Goal: Information Seeking & Learning: Learn about a topic

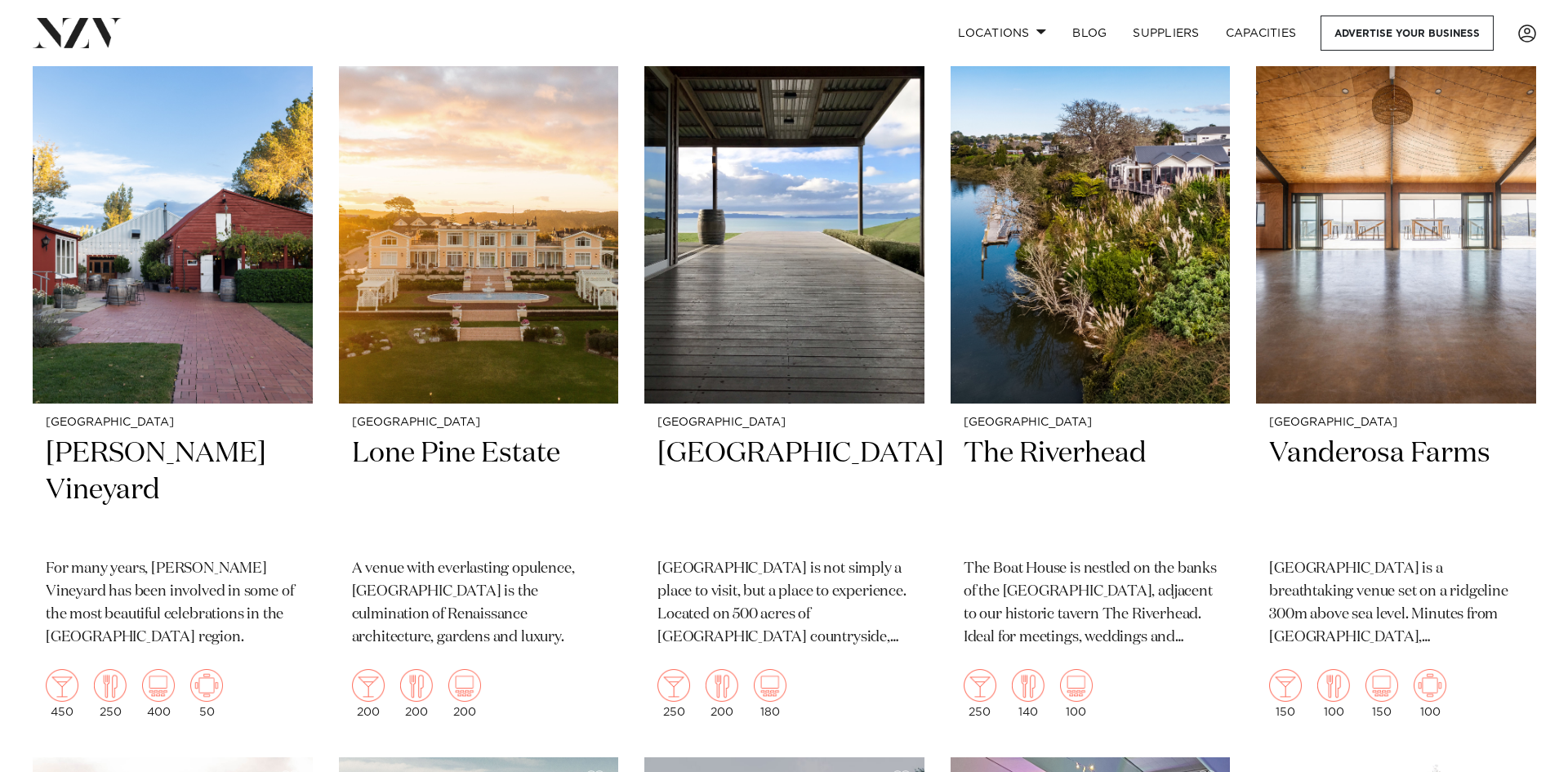
scroll to position [81, 0]
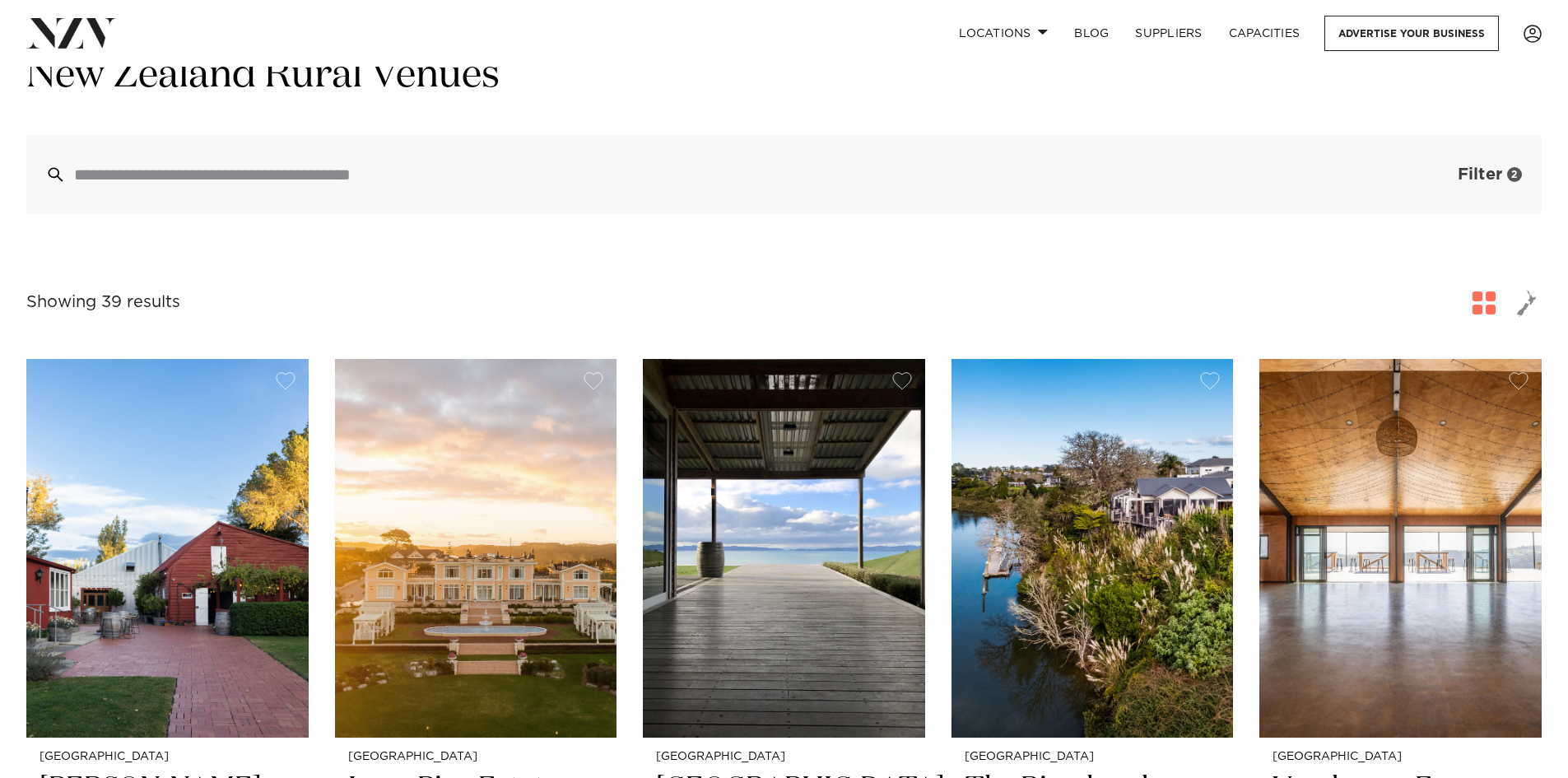
click at [1482, 176] on span "Filter" at bounding box center [1479, 174] width 45 height 16
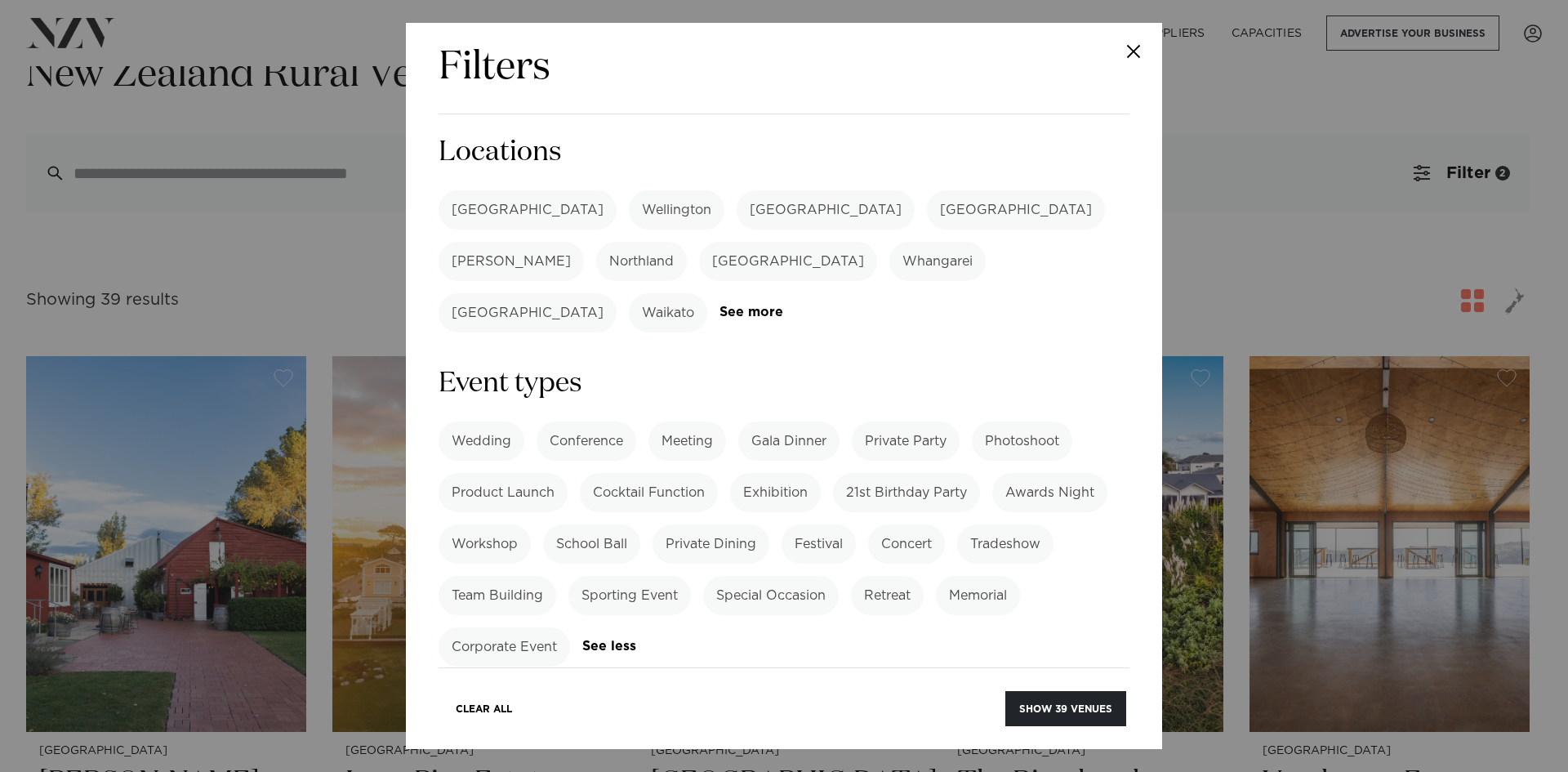
click at [927, 206] on label "[GEOGRAPHIC_DATA]" at bounding box center [1016, 209] width 178 height 39
click at [1041, 707] on button "Show 3 venues" at bounding box center [1069, 708] width 115 height 35
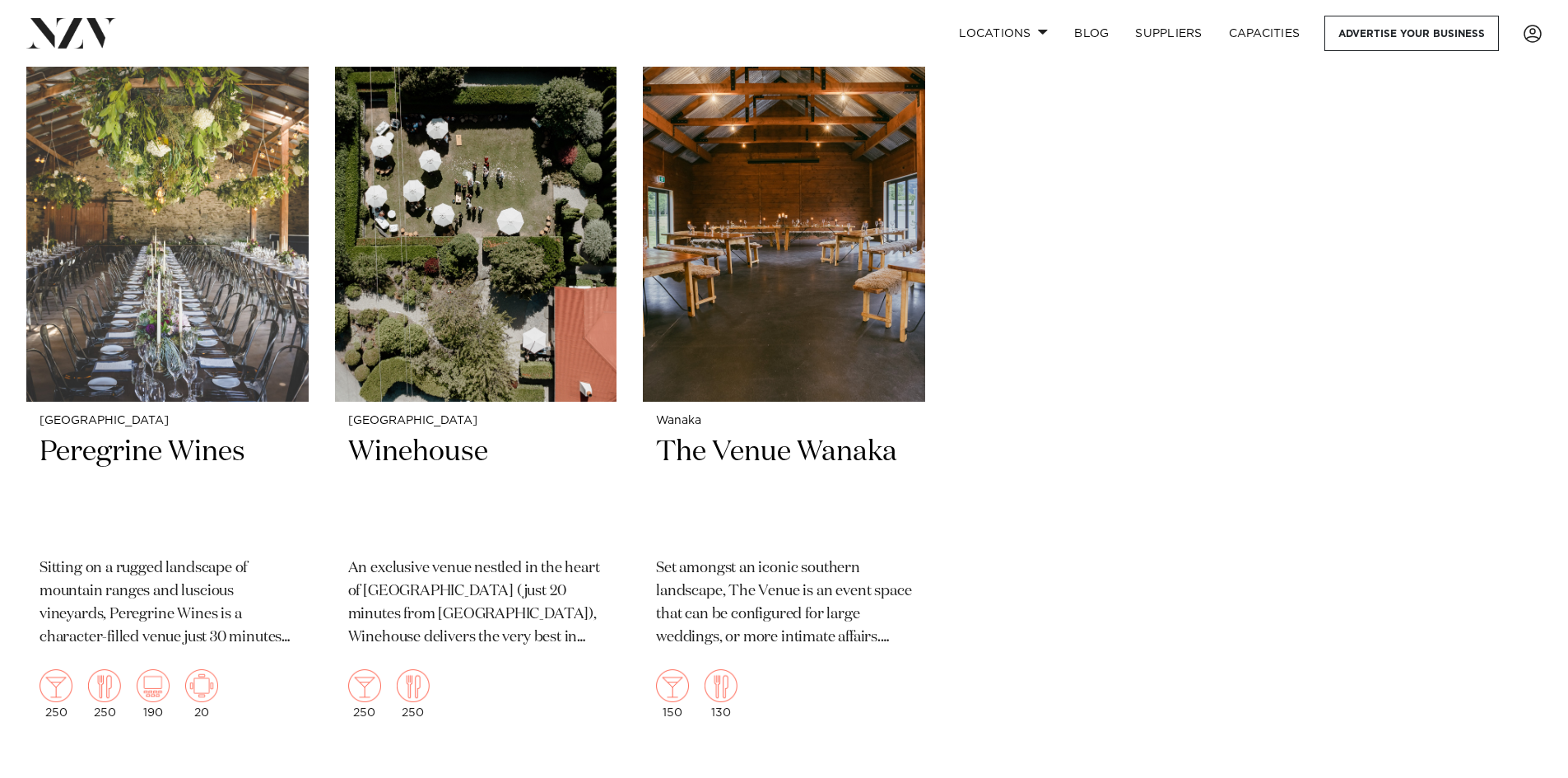
scroll to position [412, 0]
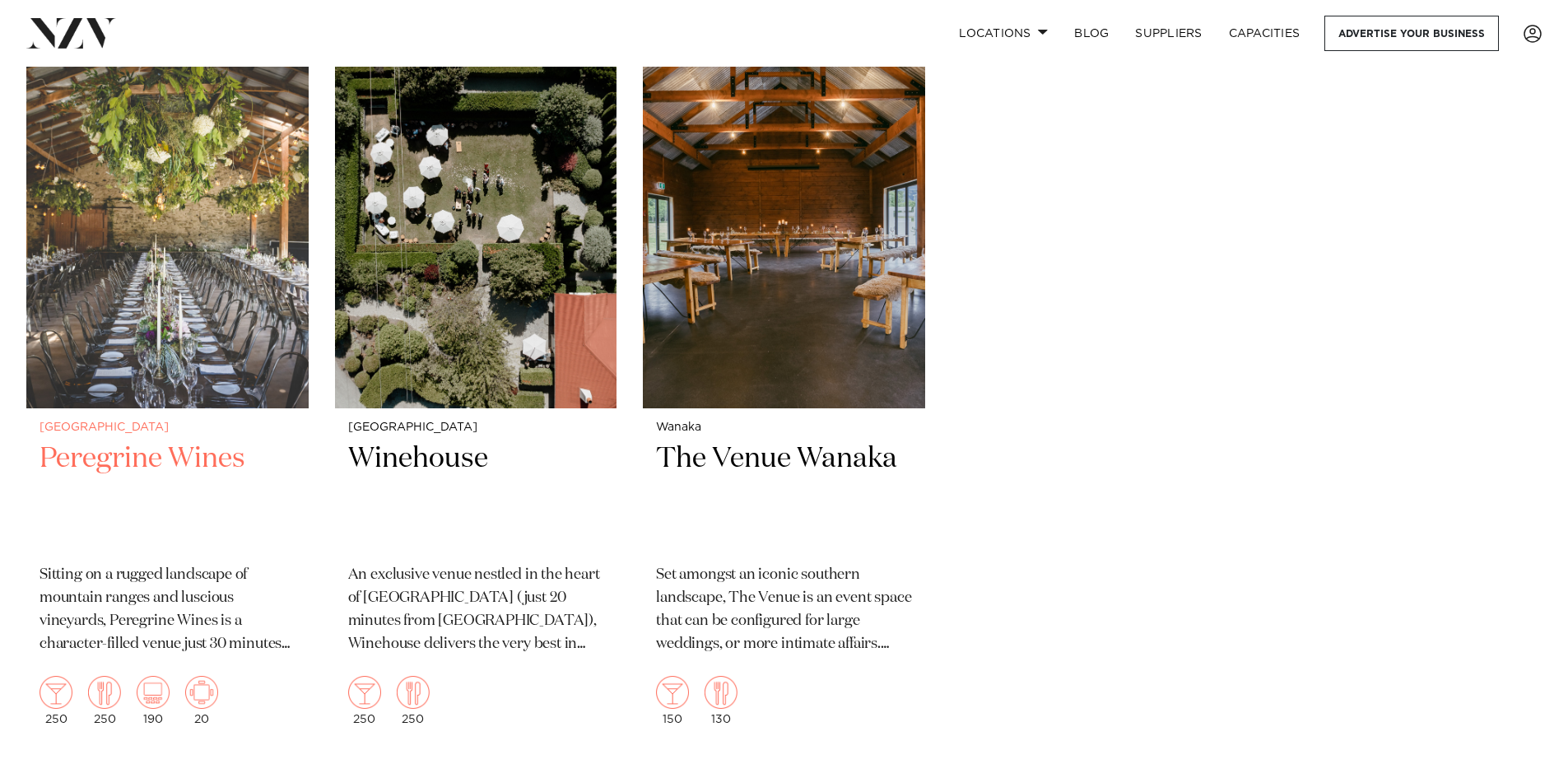
click at [175, 317] on img at bounding box center [168, 218] width 282 height 379
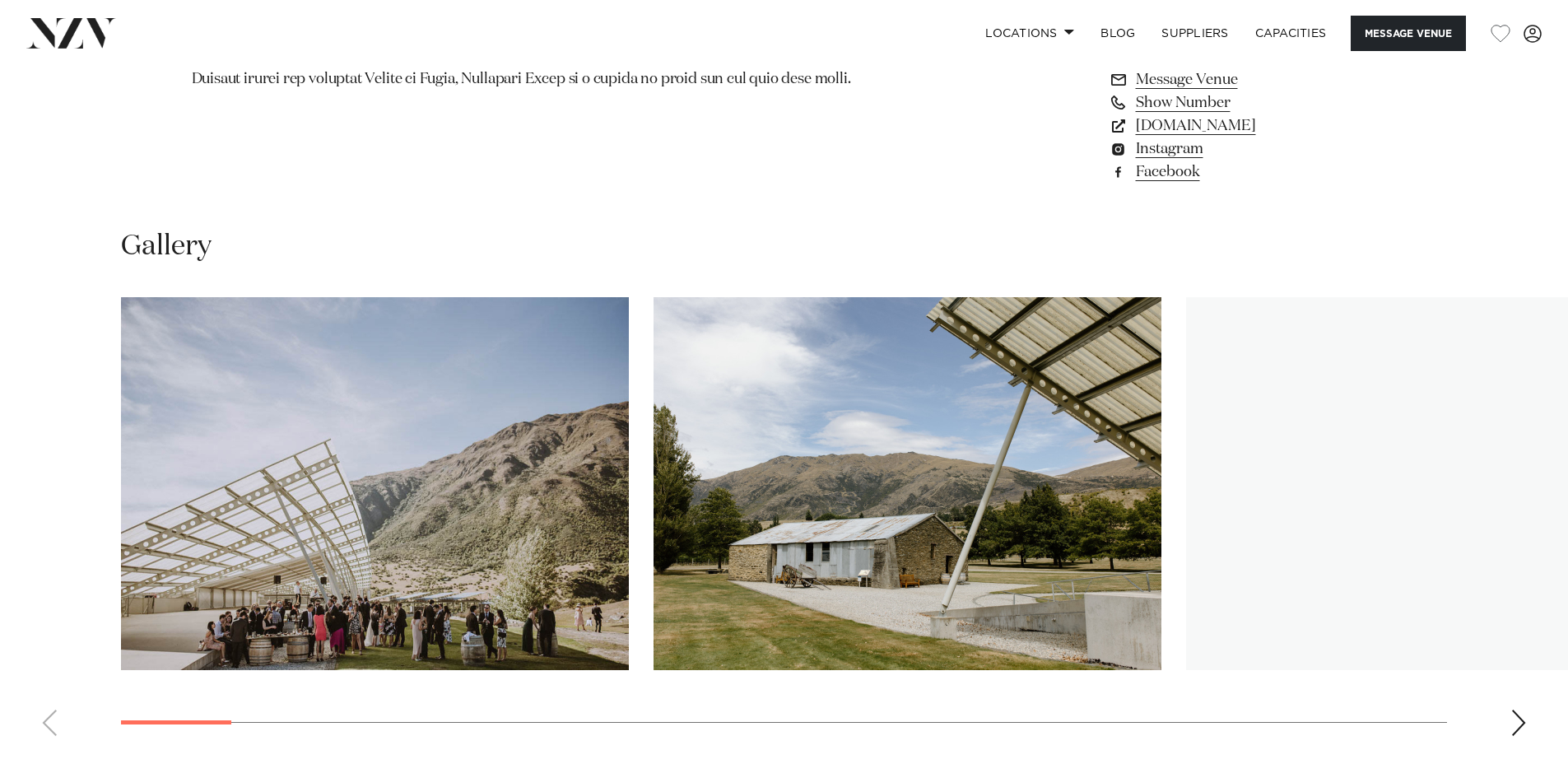
scroll to position [1564, 0]
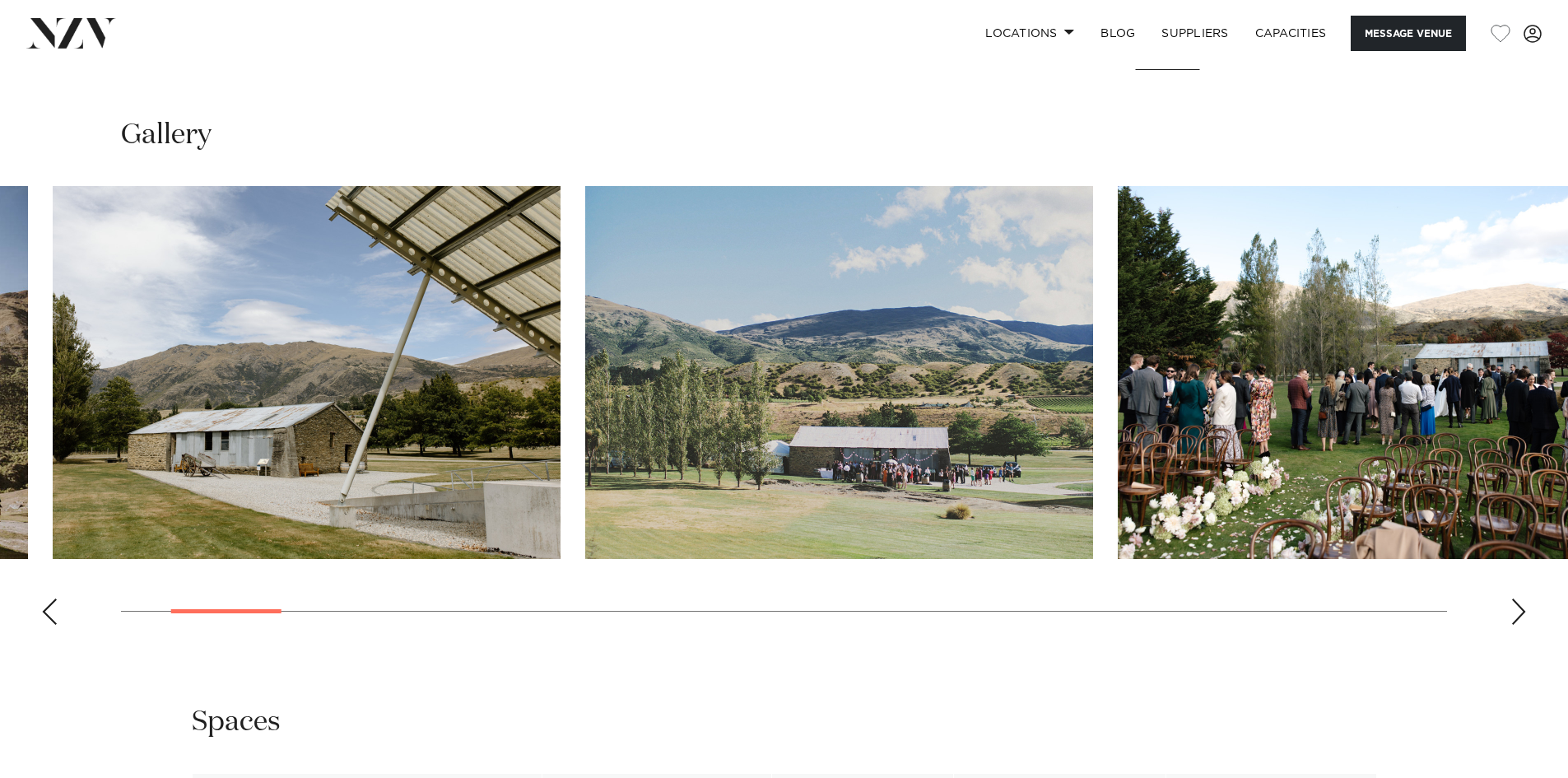
click at [298, 442] on img "2 / 30" at bounding box center [306, 372] width 508 height 373
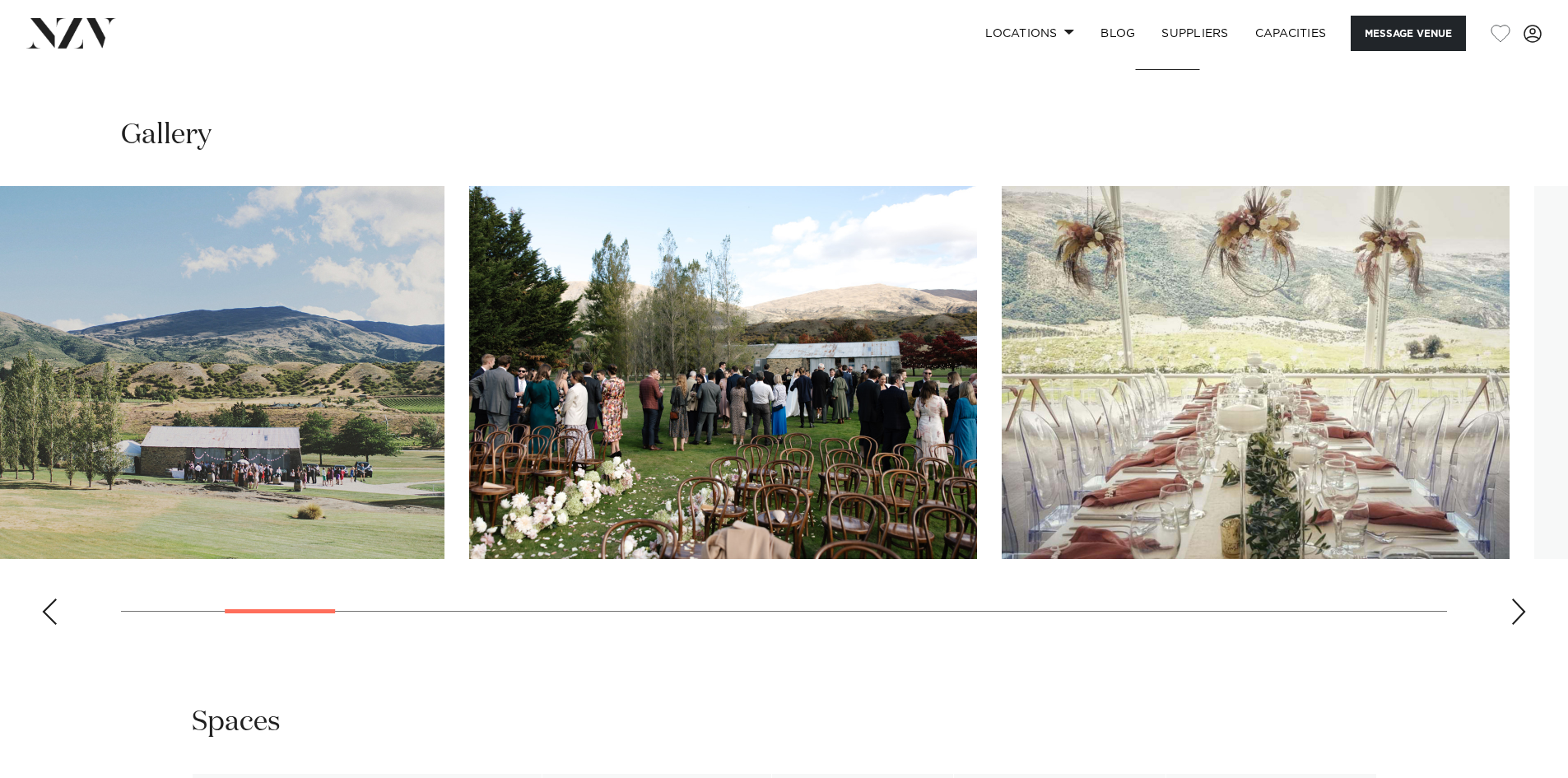
click at [348, 458] on img "3 / 30" at bounding box center [191, 372] width 508 height 373
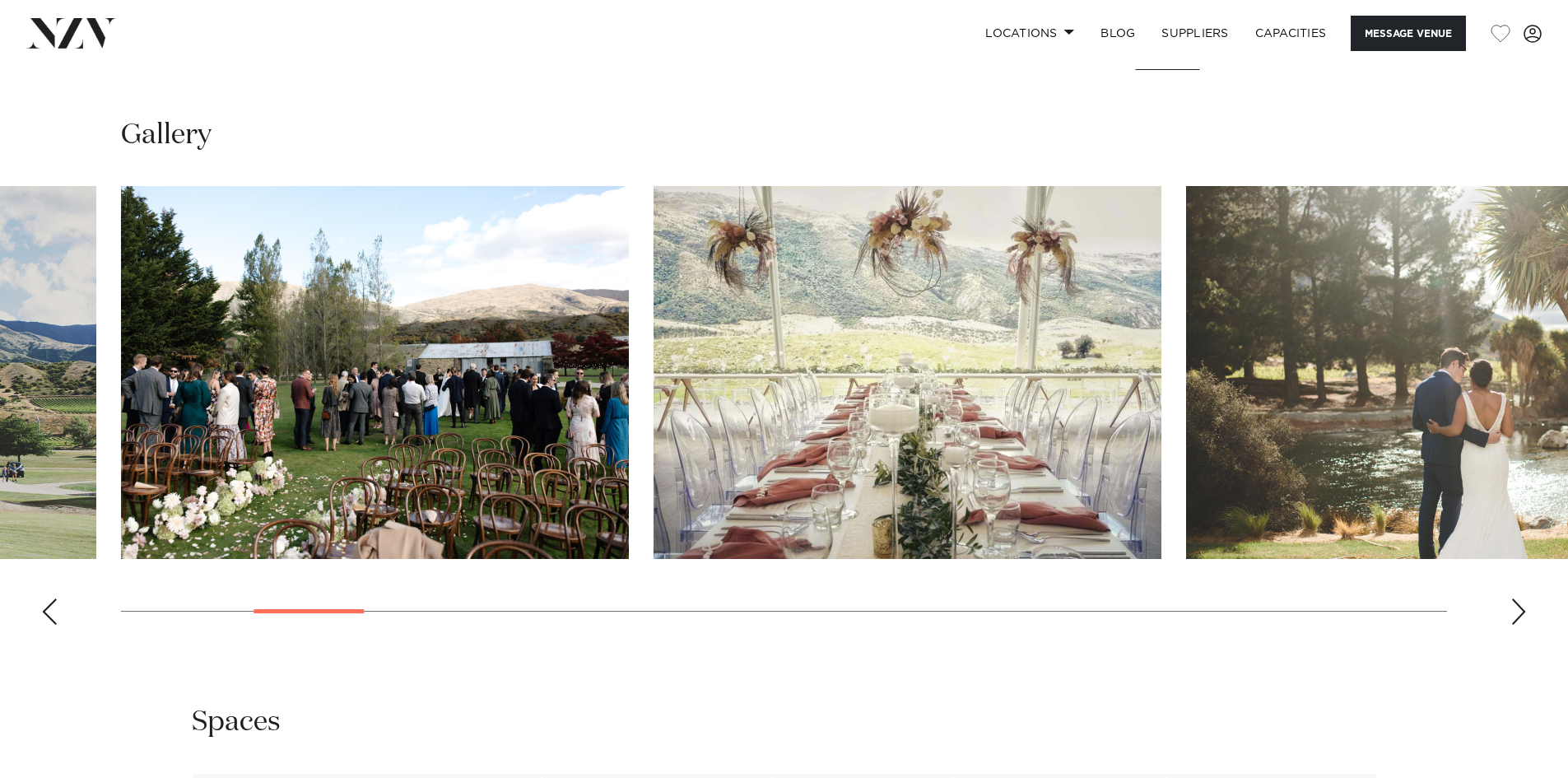
click at [653, 425] on img "5 / 30" at bounding box center [906, 372] width 508 height 373
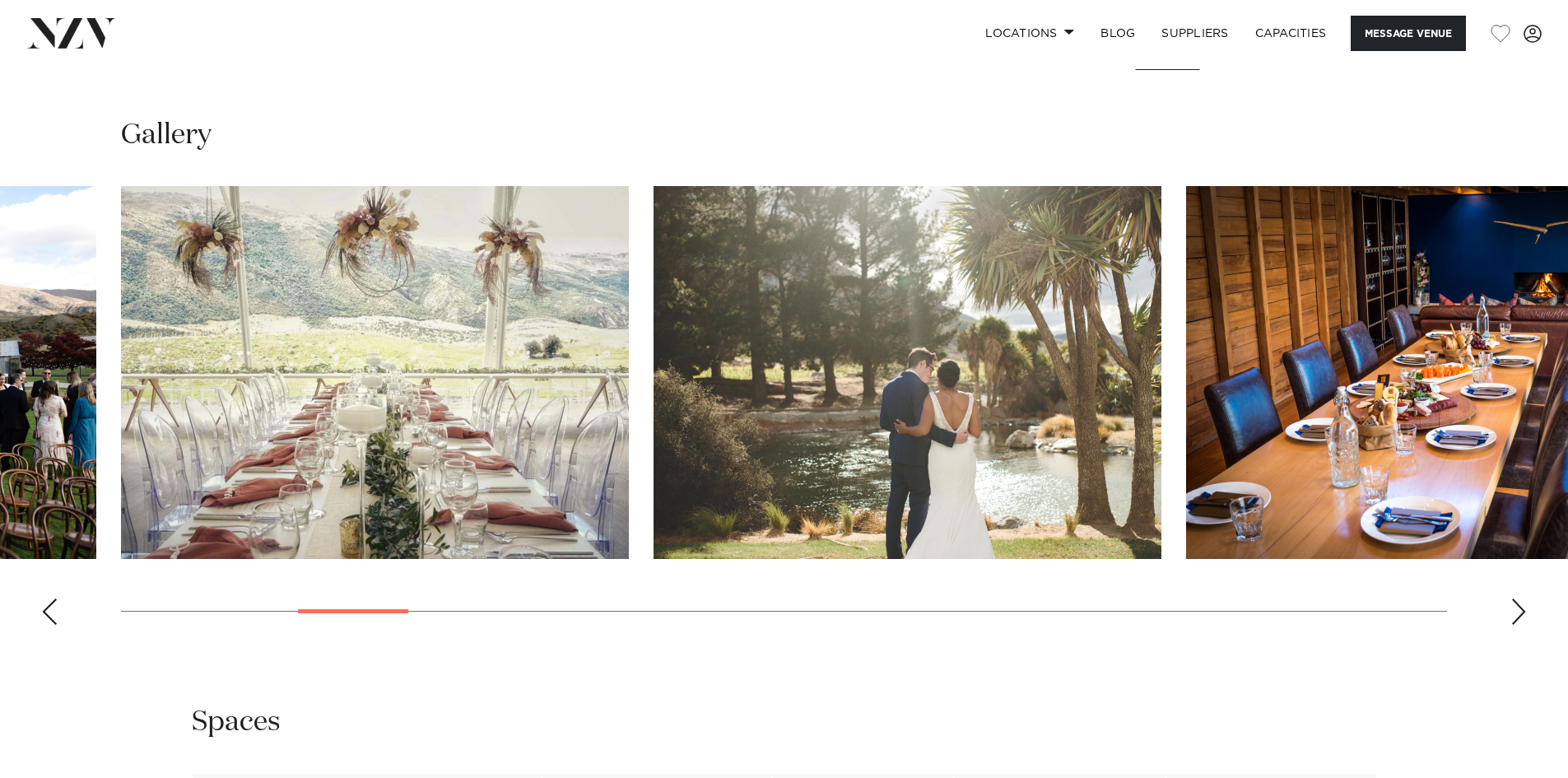
click at [653, 421] on img "6 / 30" at bounding box center [906, 372] width 508 height 373
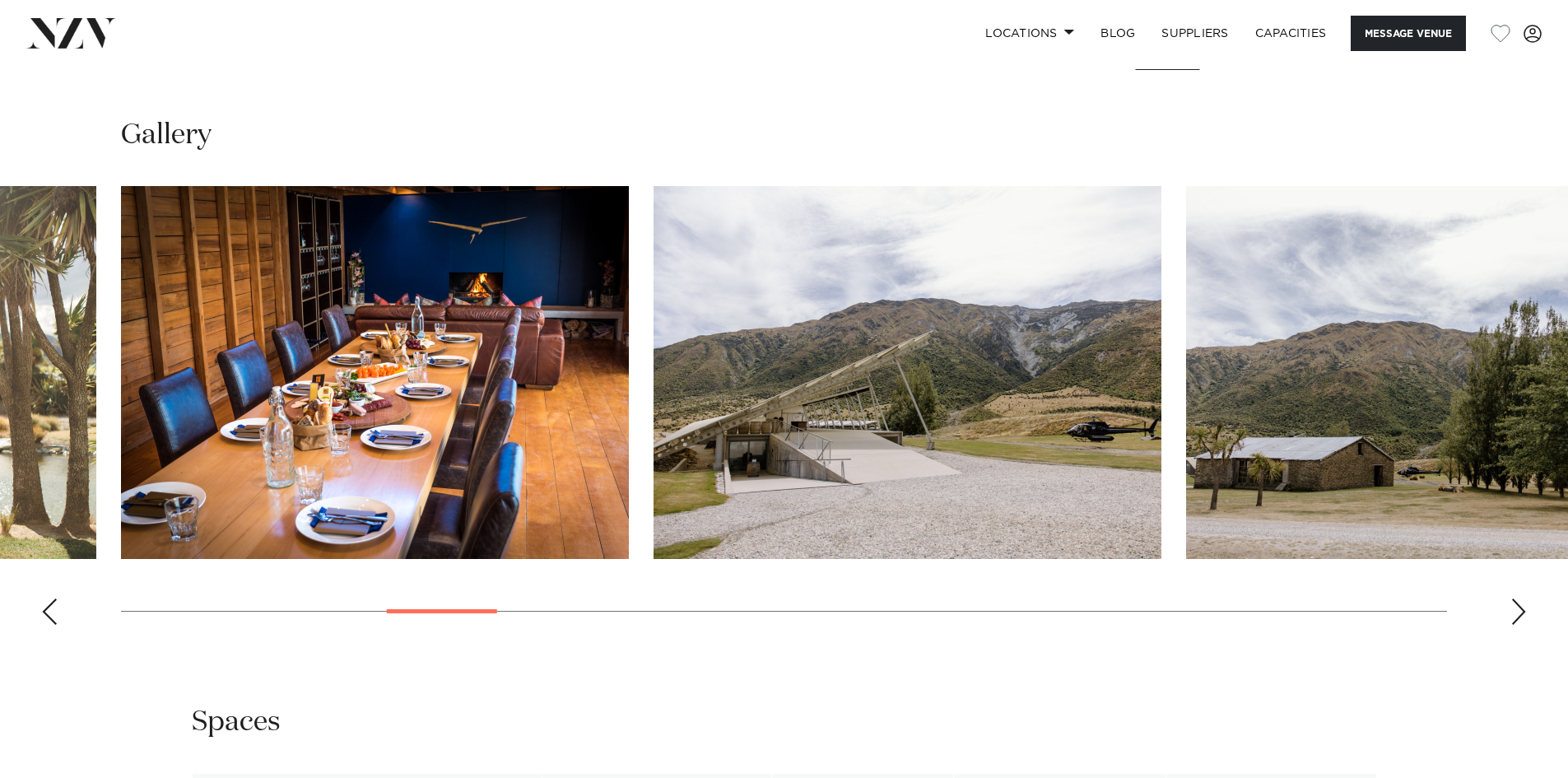
click at [653, 388] on img "8 / 30" at bounding box center [906, 372] width 508 height 373
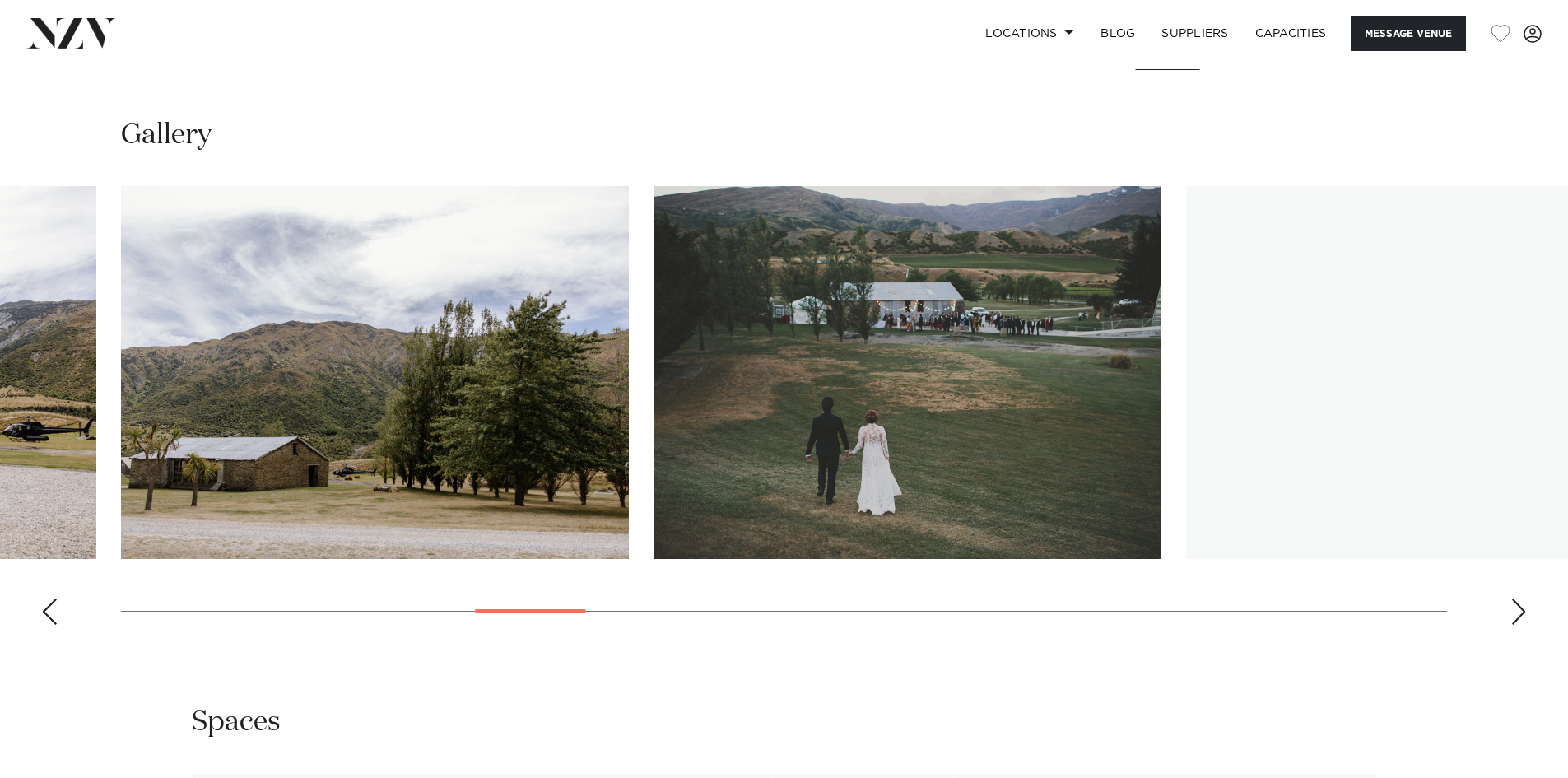
click at [653, 373] on img "10 / 30" at bounding box center [906, 372] width 508 height 373
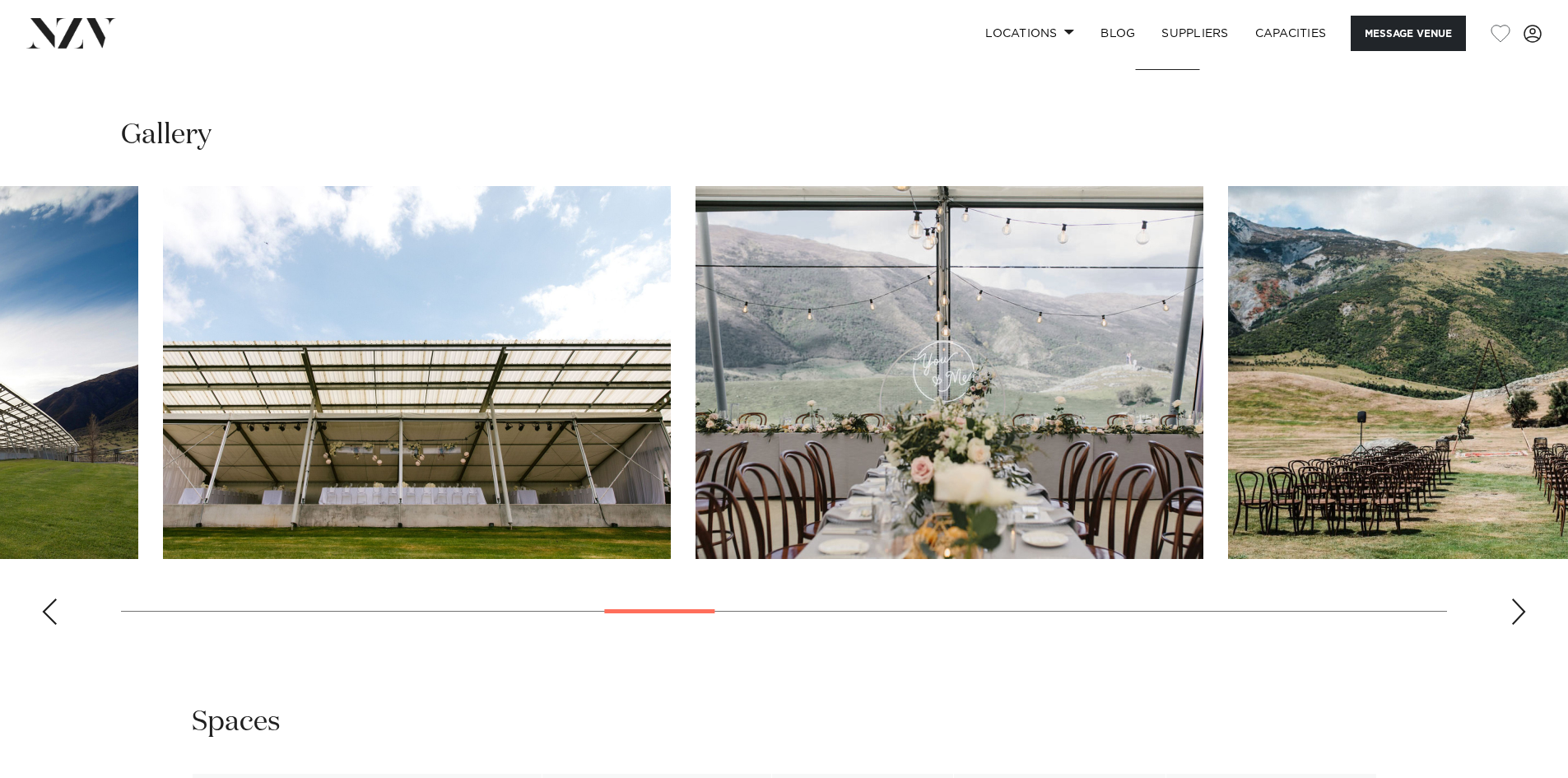
click at [390, 375] on img "12 / 30" at bounding box center [417, 372] width 508 height 373
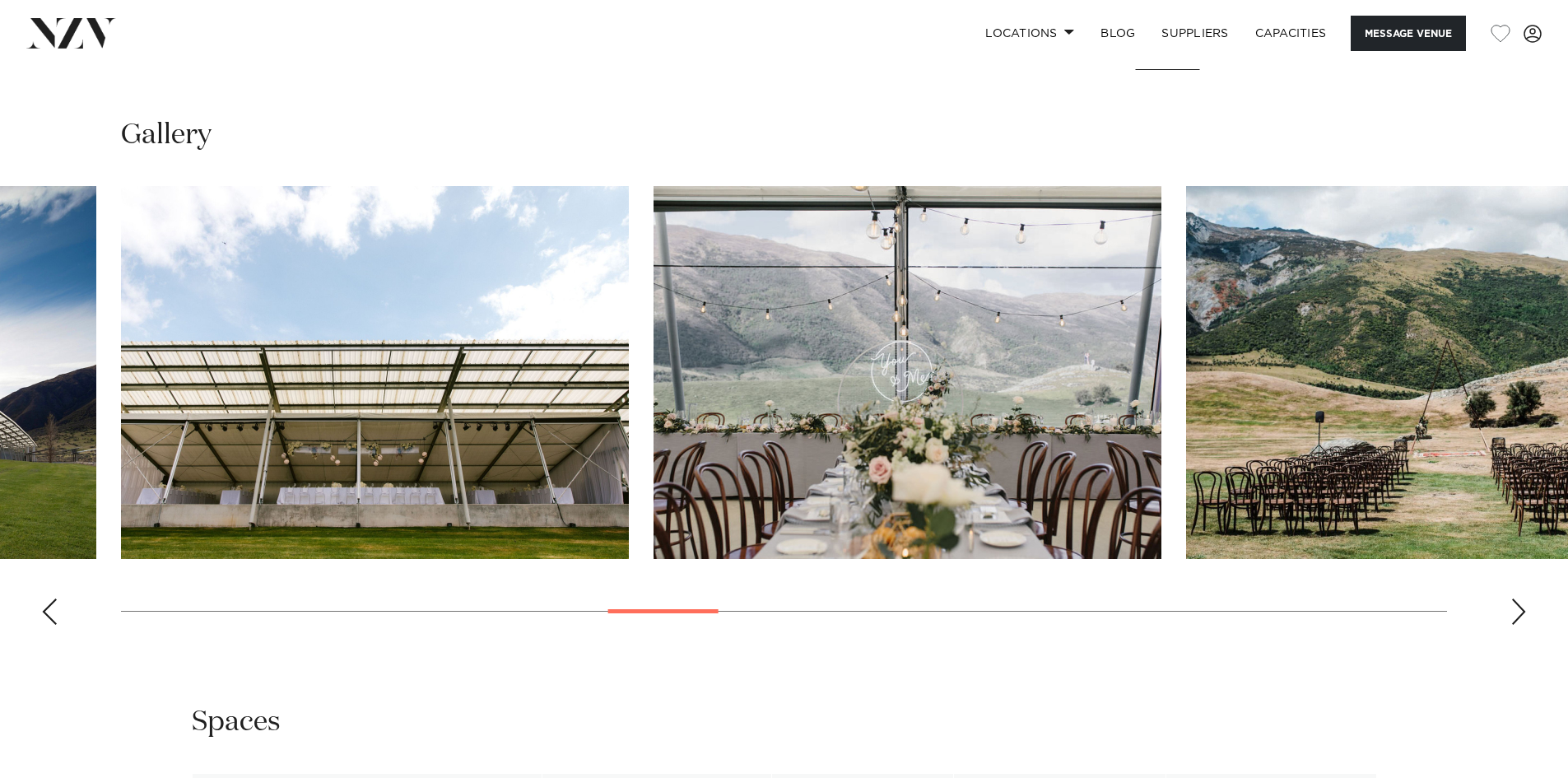
click at [653, 370] on img "13 / 30" at bounding box center [906, 372] width 508 height 373
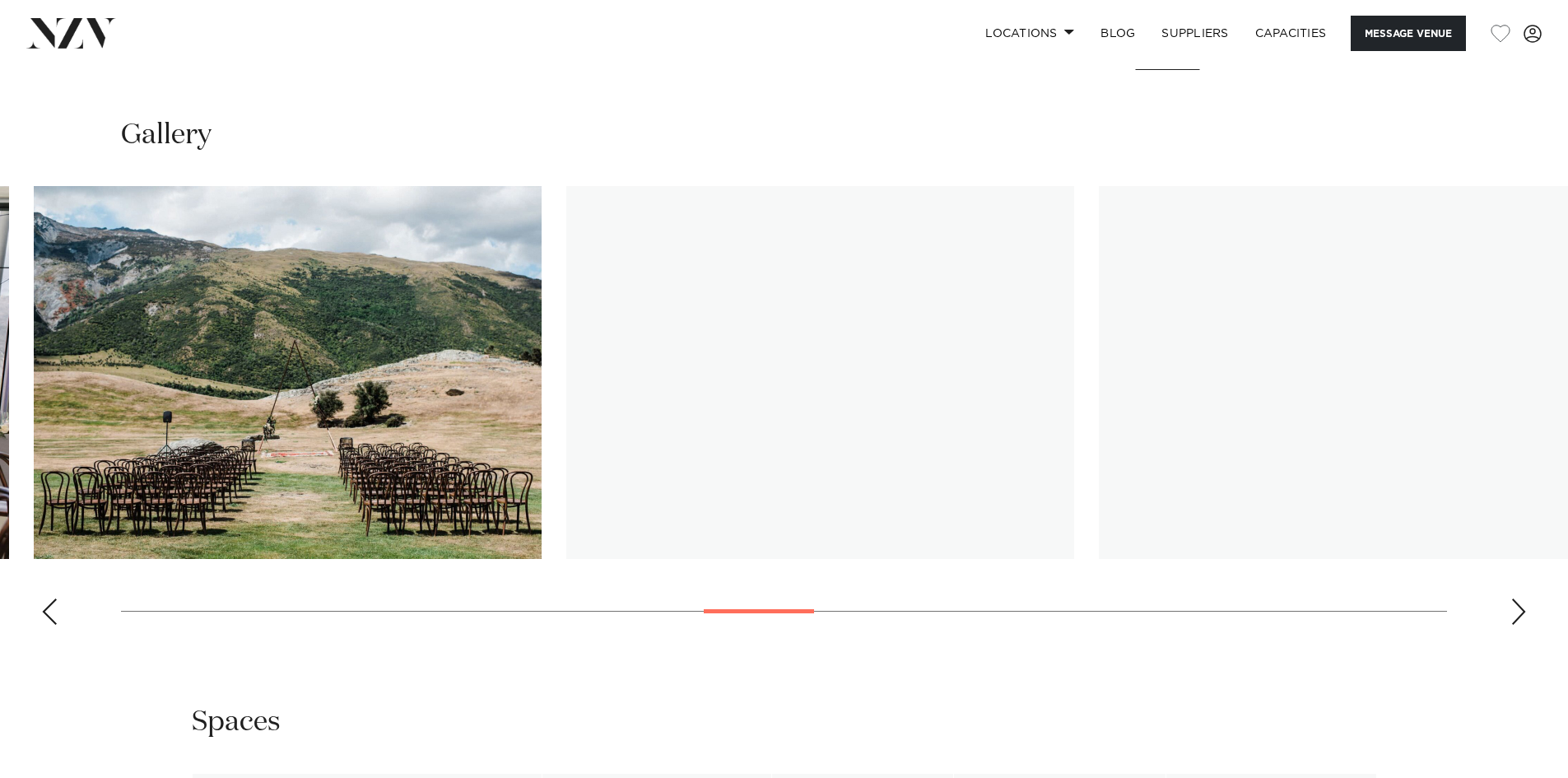
click at [566, 356] on img "15 / 30" at bounding box center [820, 372] width 508 height 373
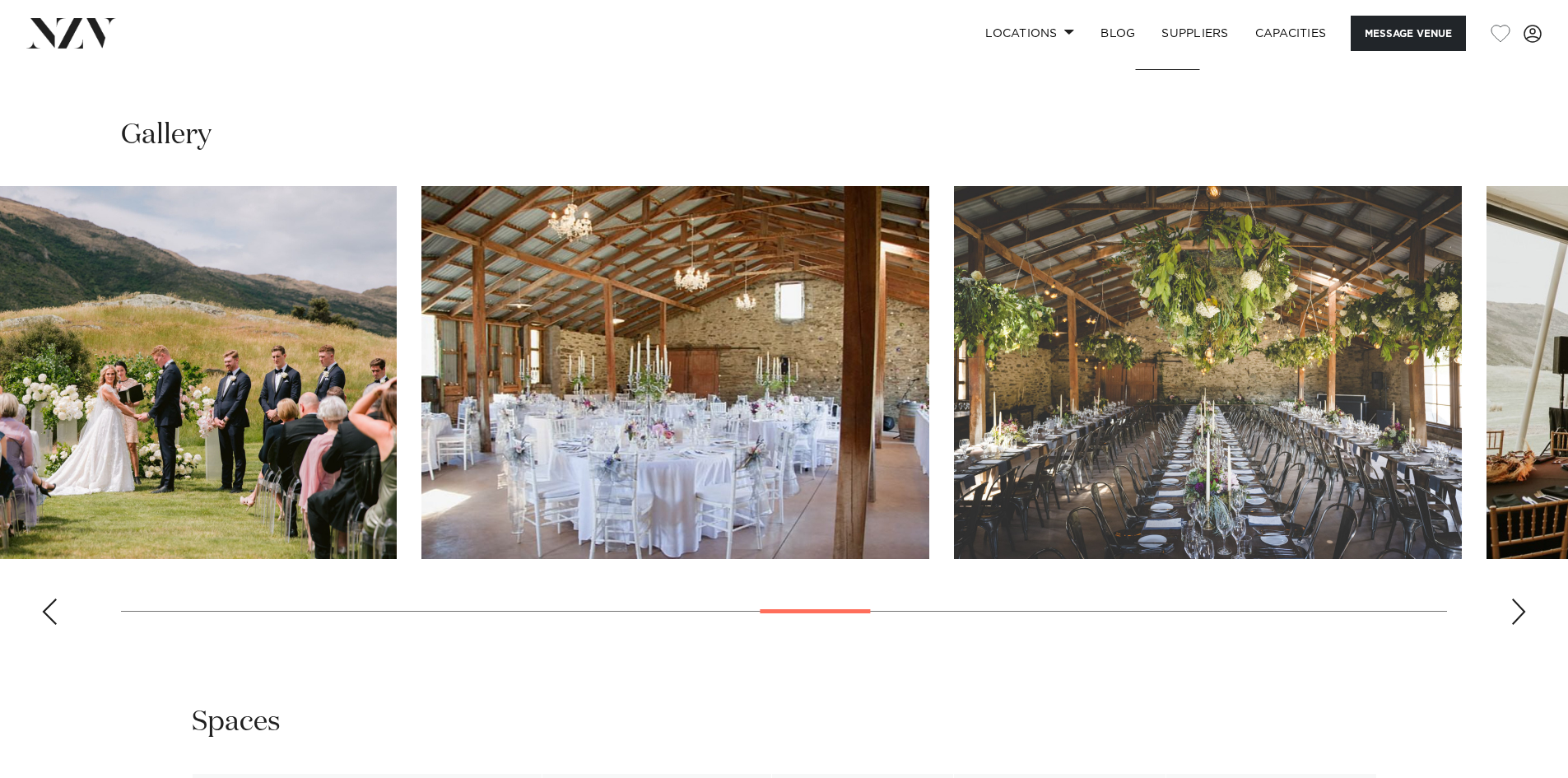
click at [421, 362] on img "16 / 30" at bounding box center [675, 372] width 508 height 373
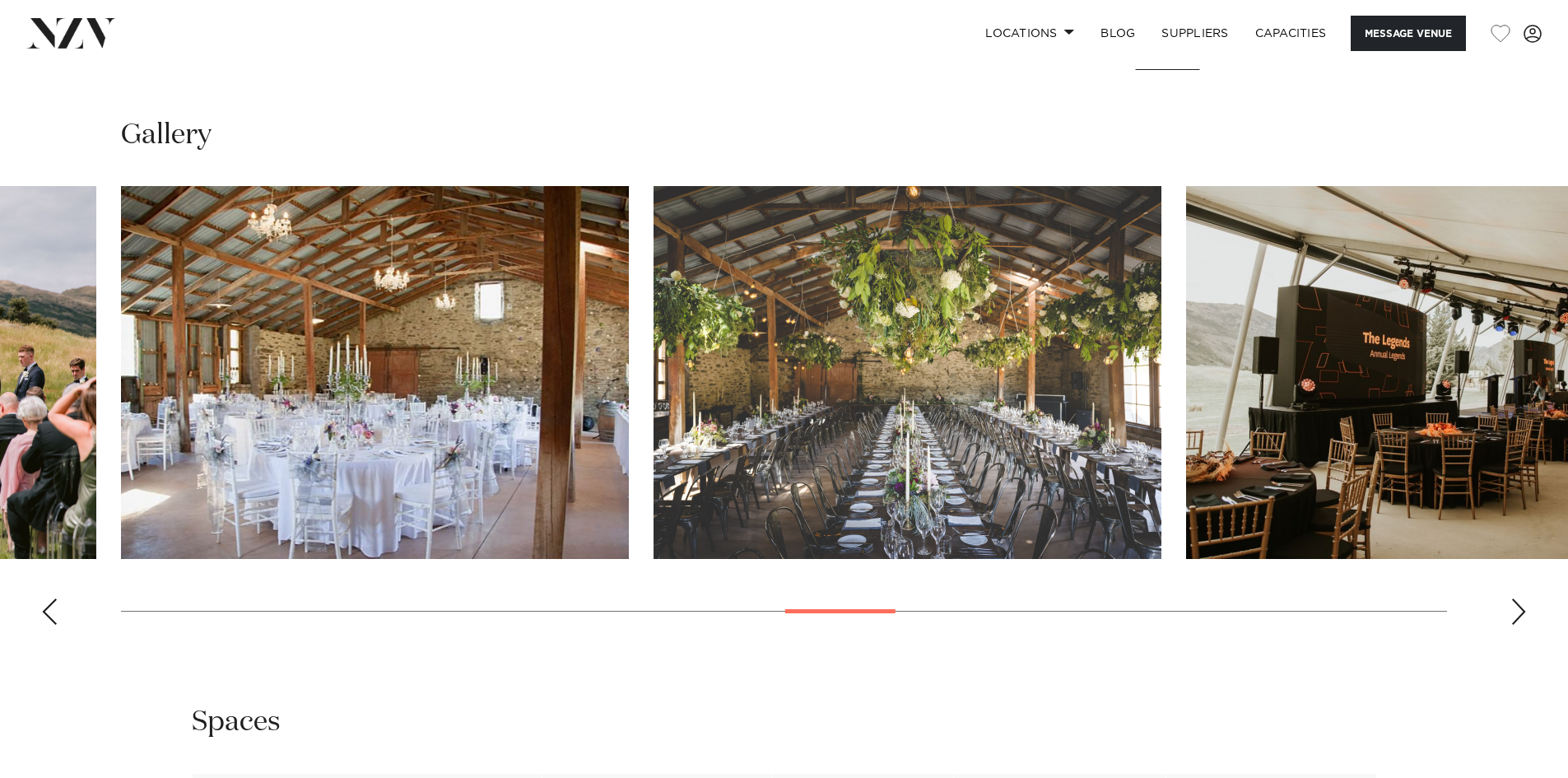
click at [653, 352] on img "17 / 30" at bounding box center [906, 372] width 508 height 373
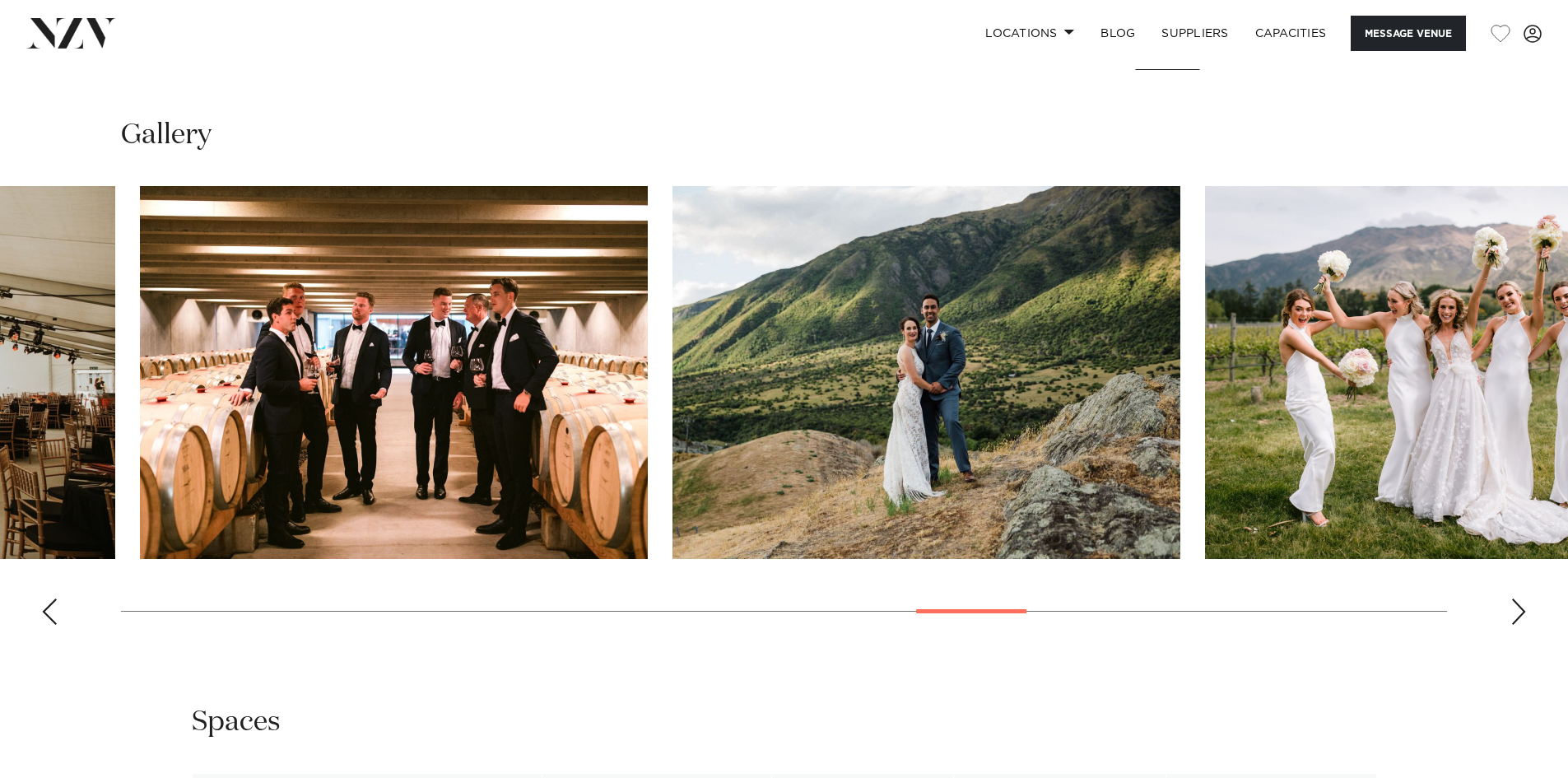
click at [180, 399] on img "19 / 30" at bounding box center [394, 372] width 508 height 373
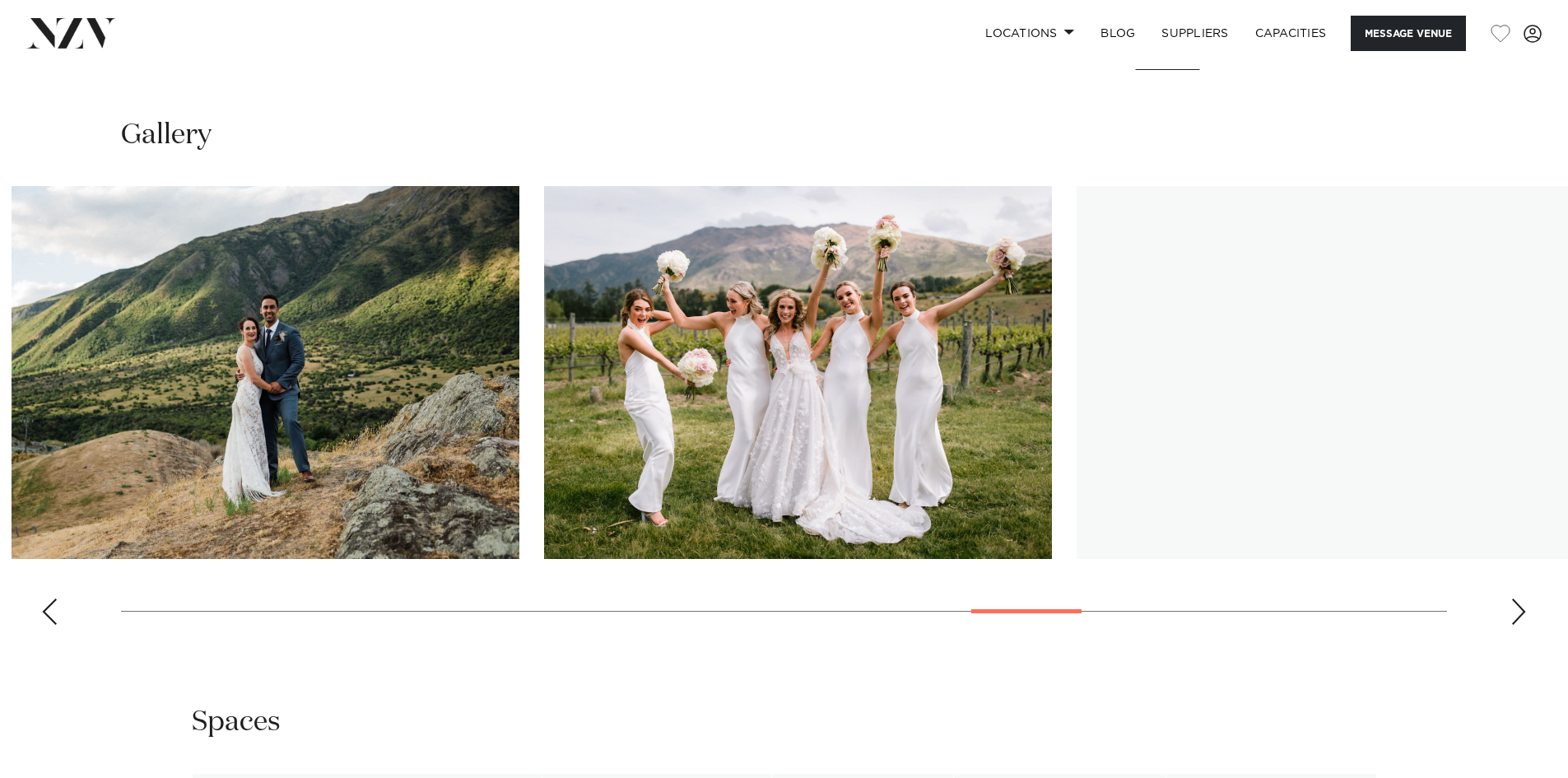
click at [176, 385] on img "20 / 30" at bounding box center [265, 372] width 508 height 373
